Goal: Information Seeking & Learning: Learn about a topic

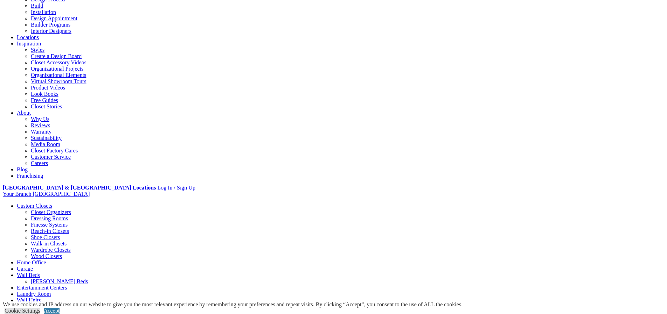
scroll to position [146, 0]
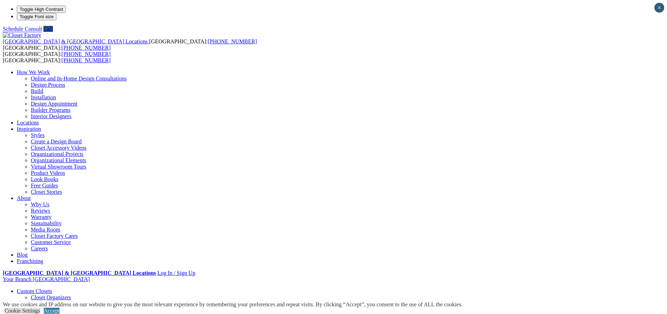
click at [52, 288] on link "Custom Closets" at bounding box center [34, 291] width 35 height 6
click at [71, 295] on link "Closet Organizers" at bounding box center [51, 298] width 40 height 6
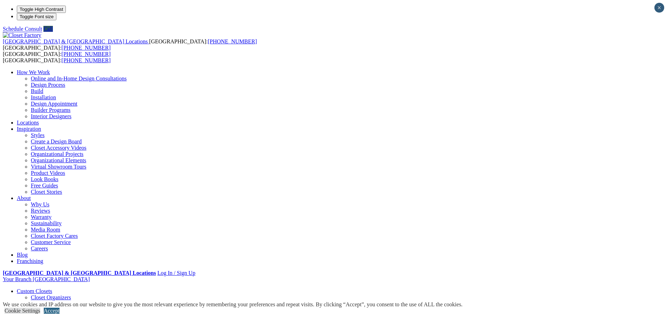
click at [60, 308] on link "Accept" at bounding box center [52, 311] width 16 height 6
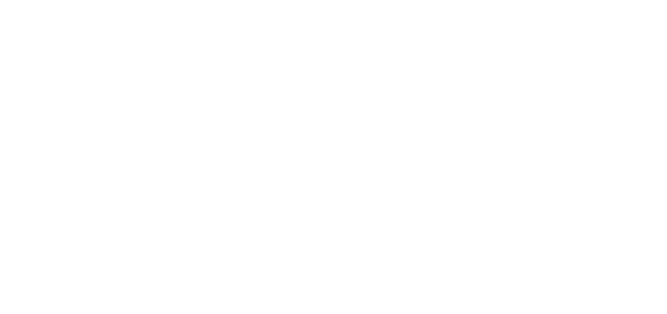
scroll to position [1422, 0]
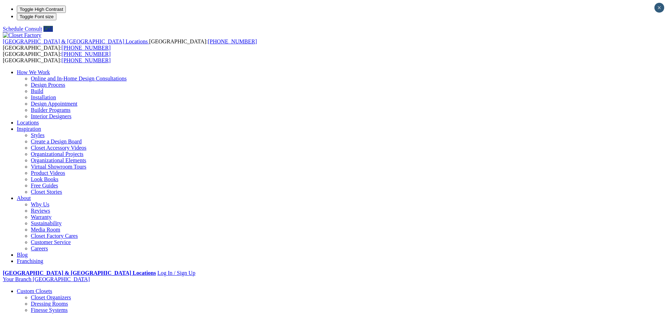
click at [69, 314] on link "Reach-in Closets" at bounding box center [50, 317] width 38 height 6
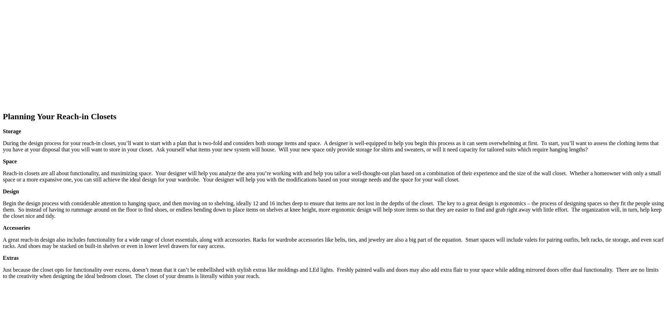
scroll to position [846, 0]
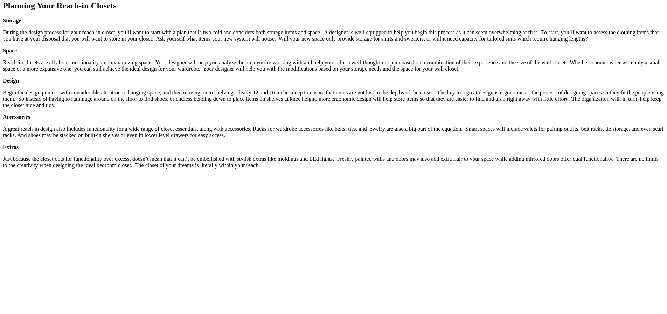
scroll to position [949, 0]
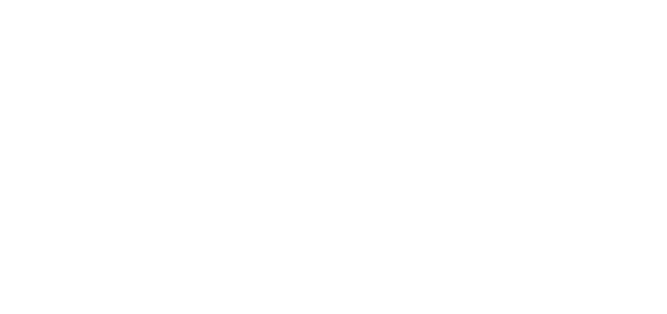
scroll to position [1218, 0]
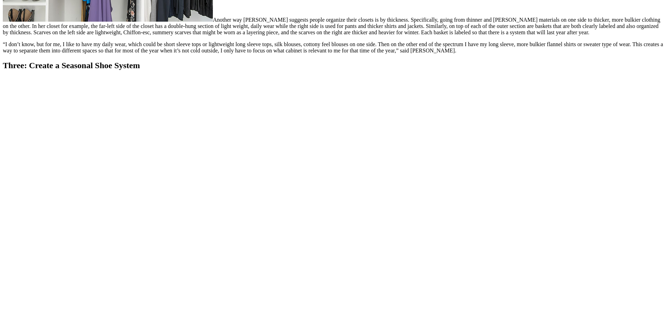
scroll to position [1274, 0]
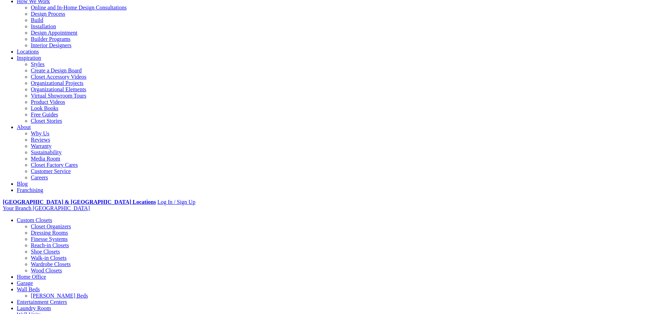
scroll to position [66, 0]
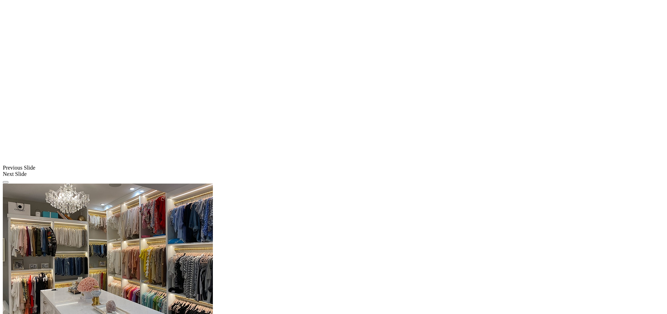
scroll to position [539, 0]
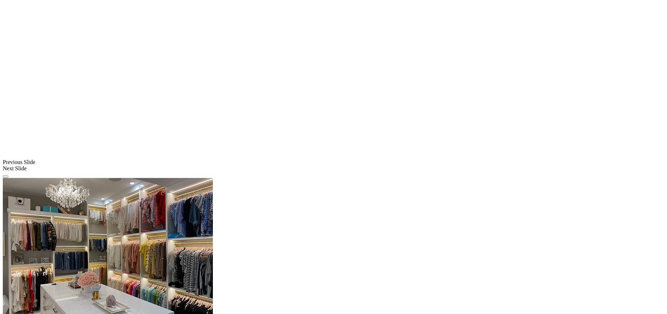
drag, startPoint x: 0, startPoint y: 0, endPoint x: 384, endPoint y: 99, distance: 396.6
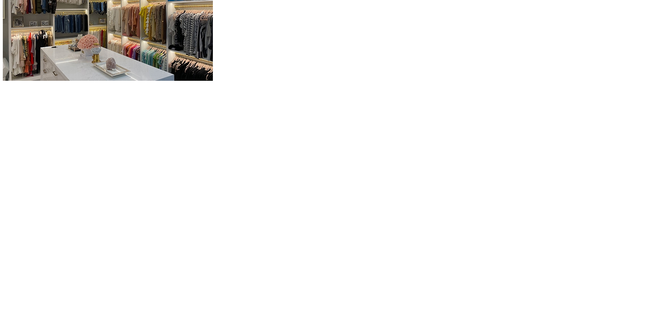
scroll to position [777, 0]
